Goal: Transaction & Acquisition: Purchase product/service

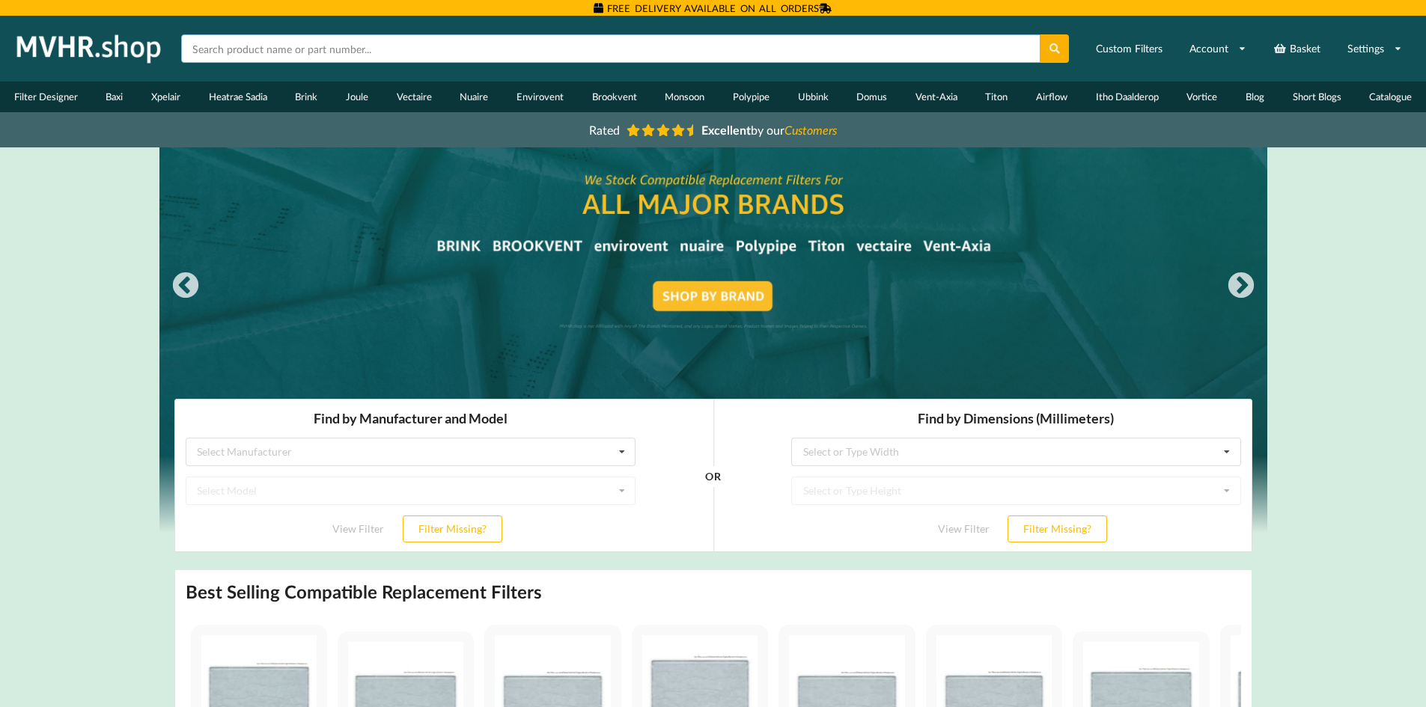
drag, startPoint x: 0, startPoint y: 0, endPoint x: 688, endPoint y: 38, distance: 689.1
click at [688, 38] on input "text" at bounding box center [610, 48] width 859 height 28
paste input "DV72"
type input "DV72"
click at [1041, 34] on button at bounding box center [1055, 48] width 29 height 28
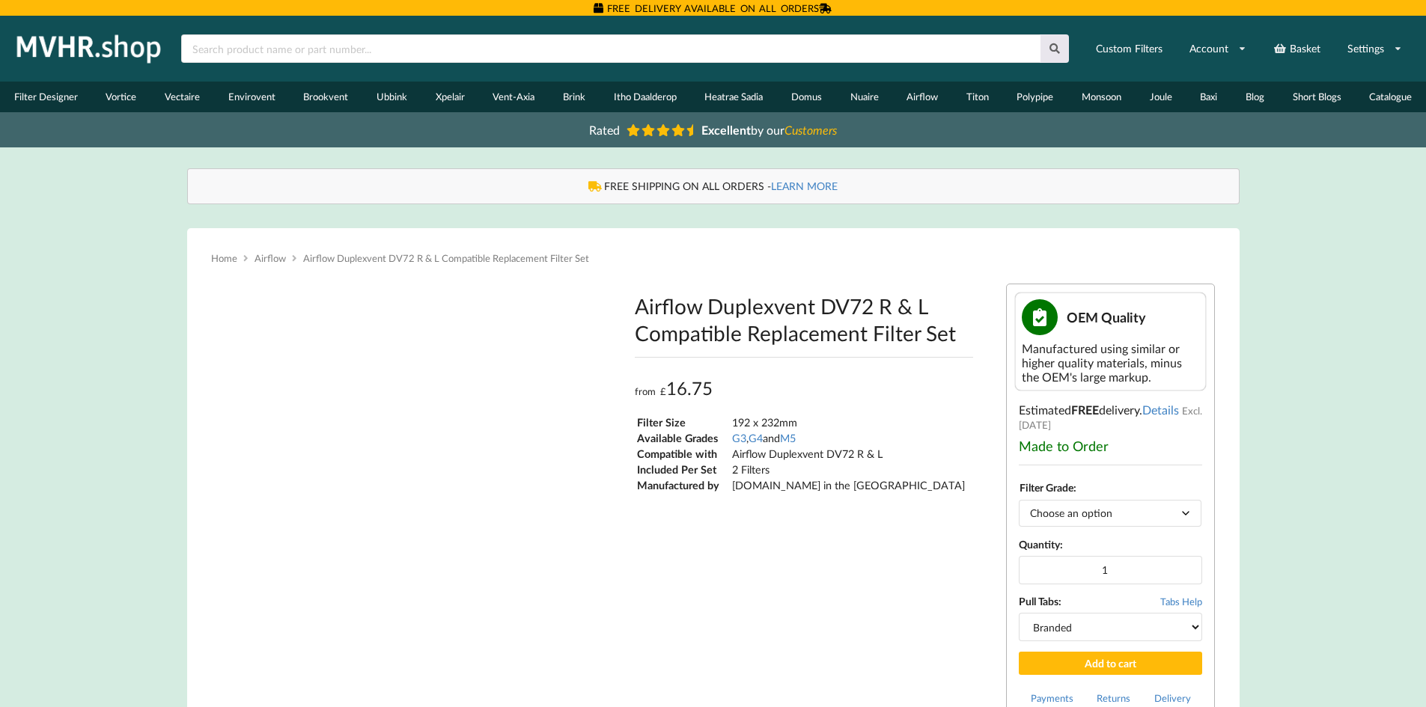
type input "**********"
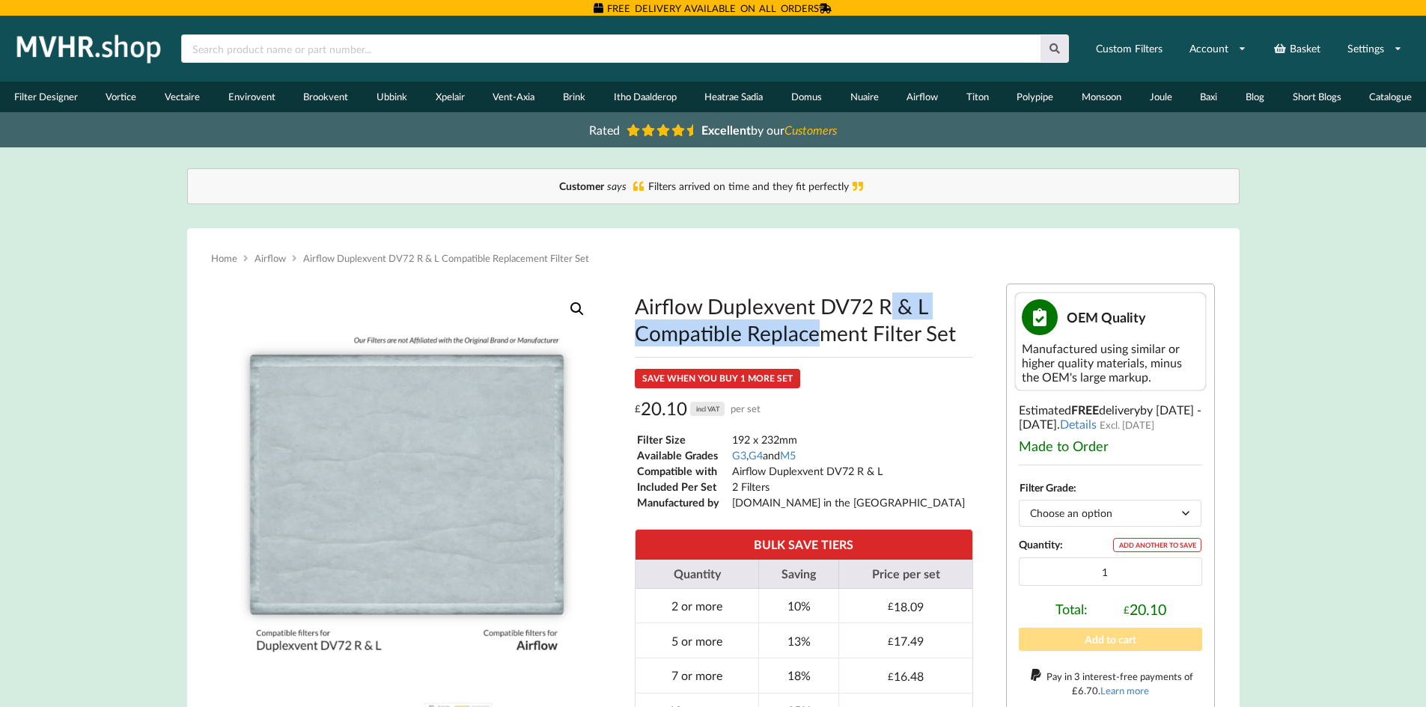
drag, startPoint x: 639, startPoint y: 307, endPoint x: 872, endPoint y: 314, distance: 233.7
click at [872, 314] on h1 "Airflow Duplexvent DV72 R & L Compatible Replacement Filter Set" at bounding box center [804, 320] width 338 height 54
copy h1 "Airflow Duplexvent DV72"
